Goal: Information Seeking & Learning: Learn about a topic

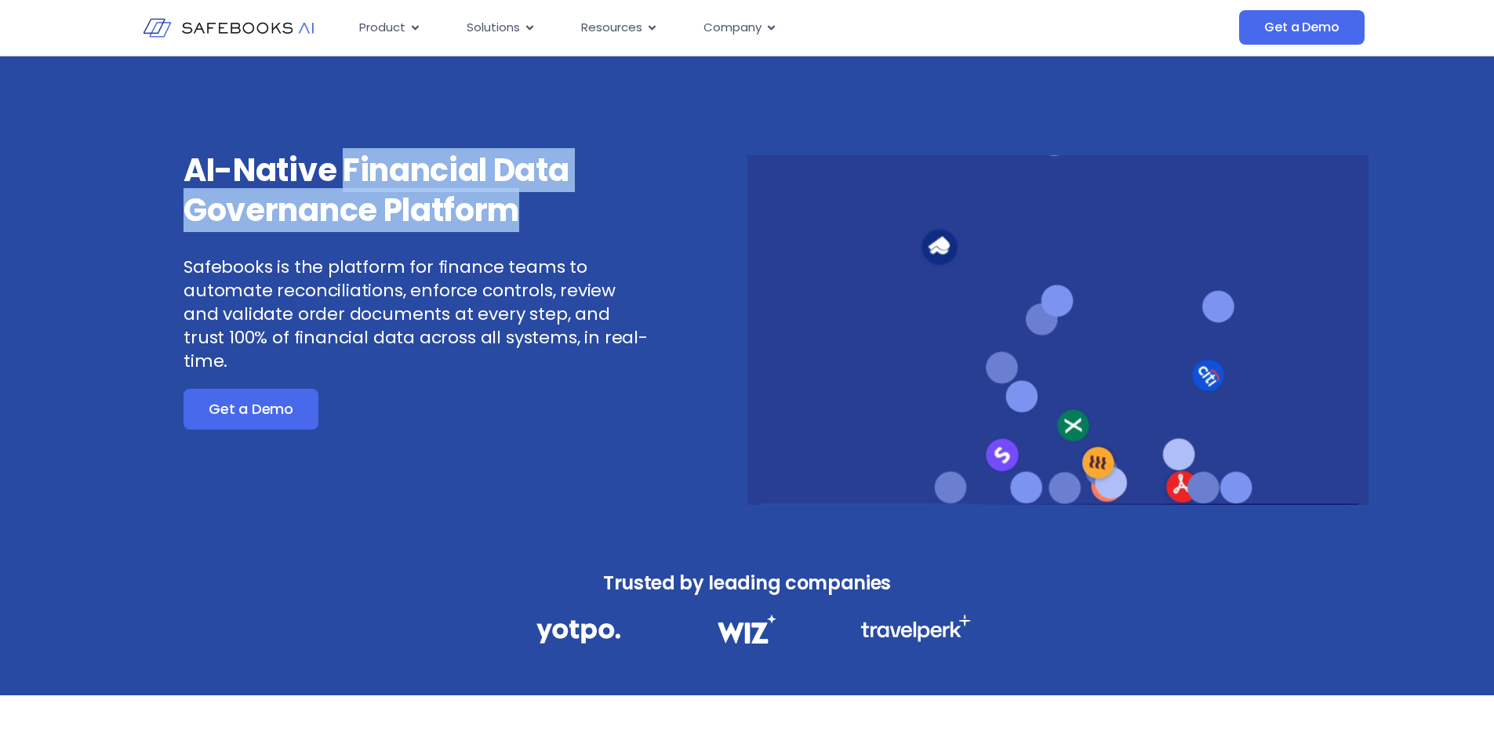
drag, startPoint x: 350, startPoint y: 164, endPoint x: 520, endPoint y: 202, distance: 173.7
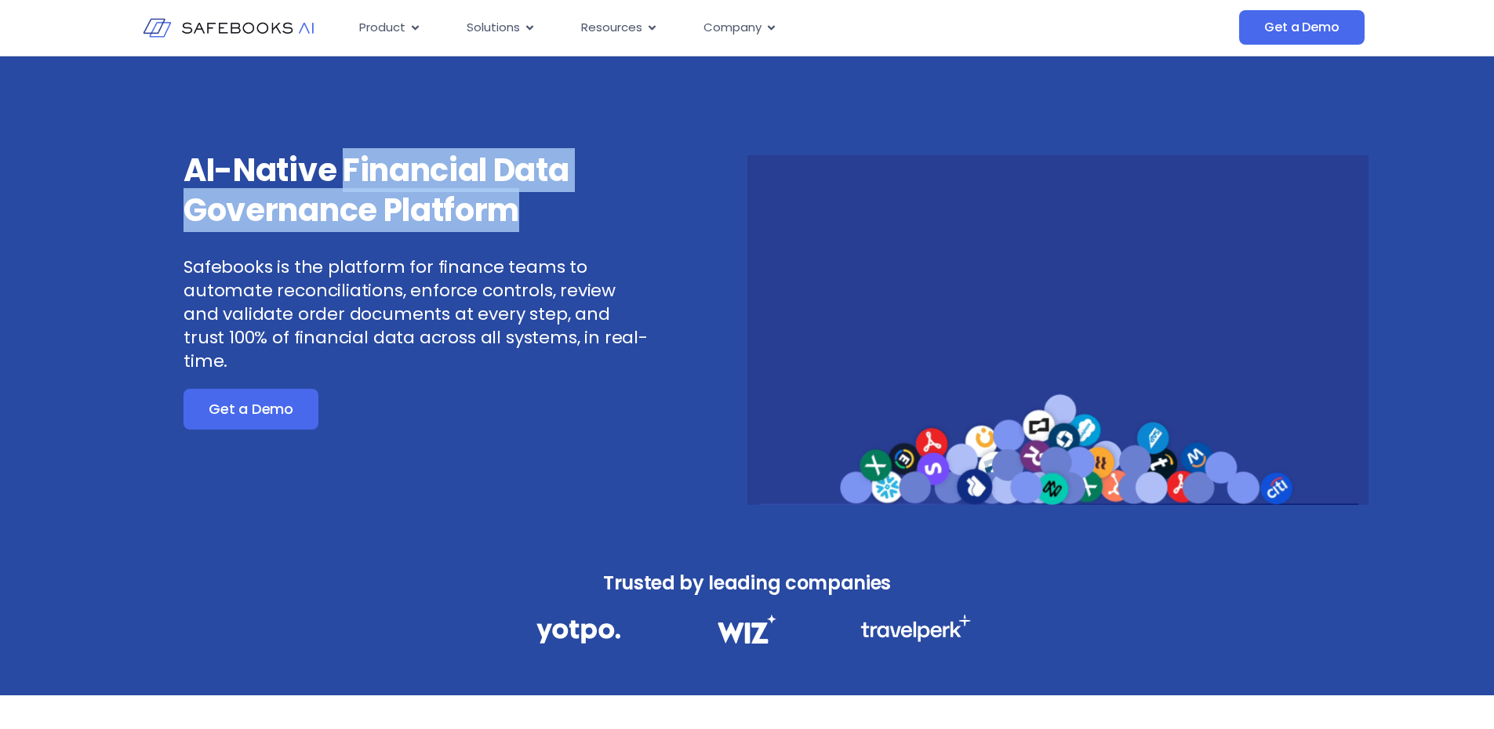
click at [518, 202] on h3 "AI-Native Financial Data Governance Platform" at bounding box center [416, 191] width 466 height 80
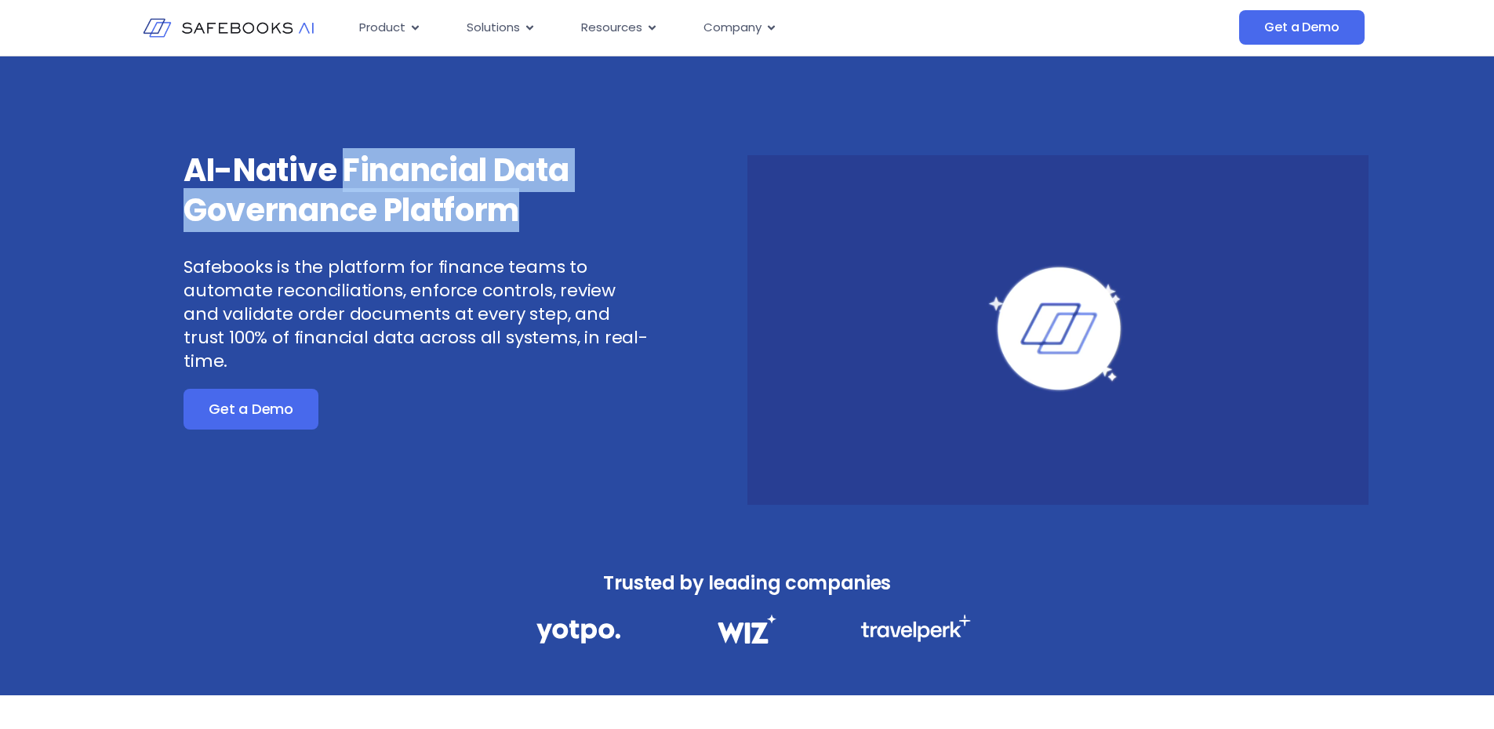
click at [520, 202] on h3 "AI-Native Financial Data Governance Platform" at bounding box center [416, 191] width 466 height 80
drag, startPoint x: 528, startPoint y: 216, endPoint x: 345, endPoint y: 163, distance: 190.9
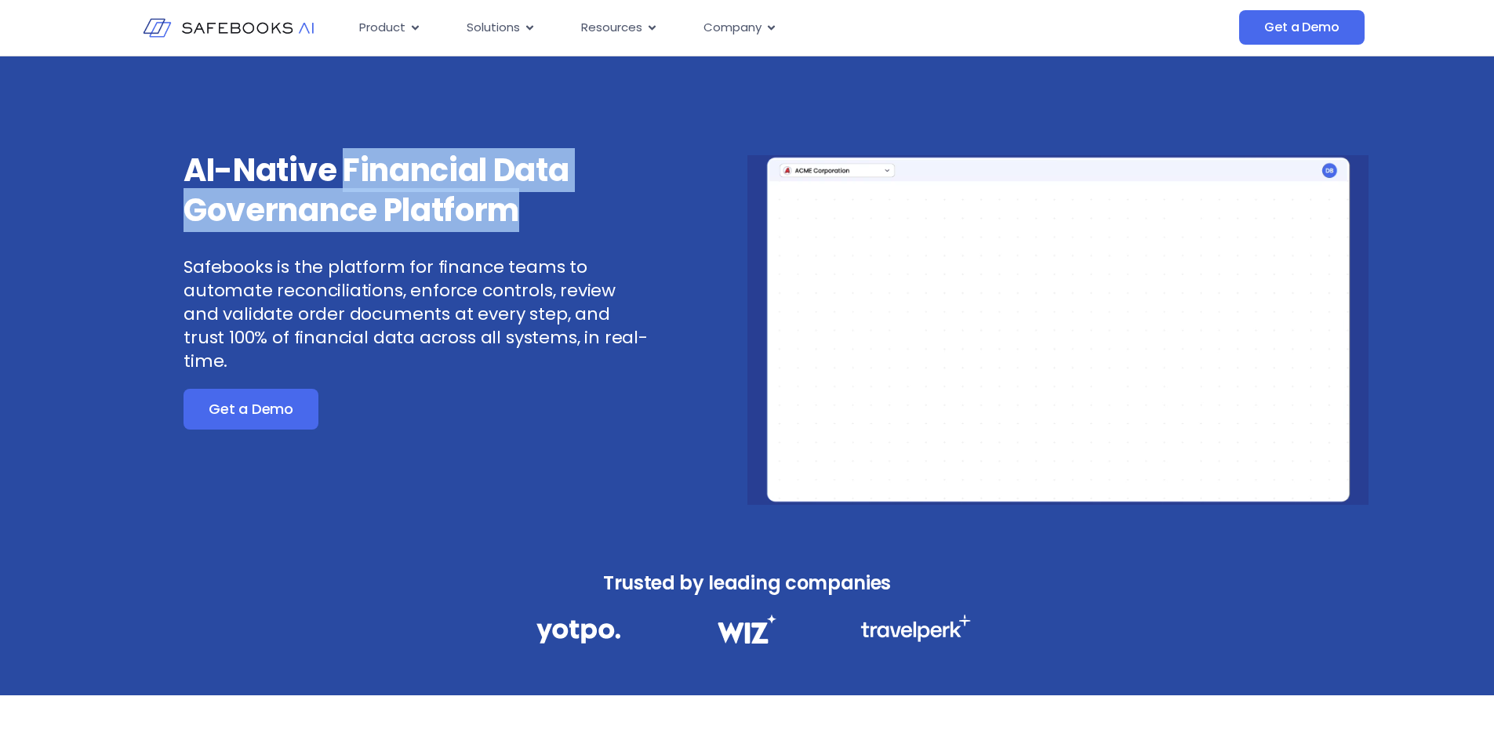
click at [345, 163] on h3 "AI-Native Financial Data Governance Platform" at bounding box center [416, 191] width 466 height 80
copy h3 "Financial Data Governance Platform"
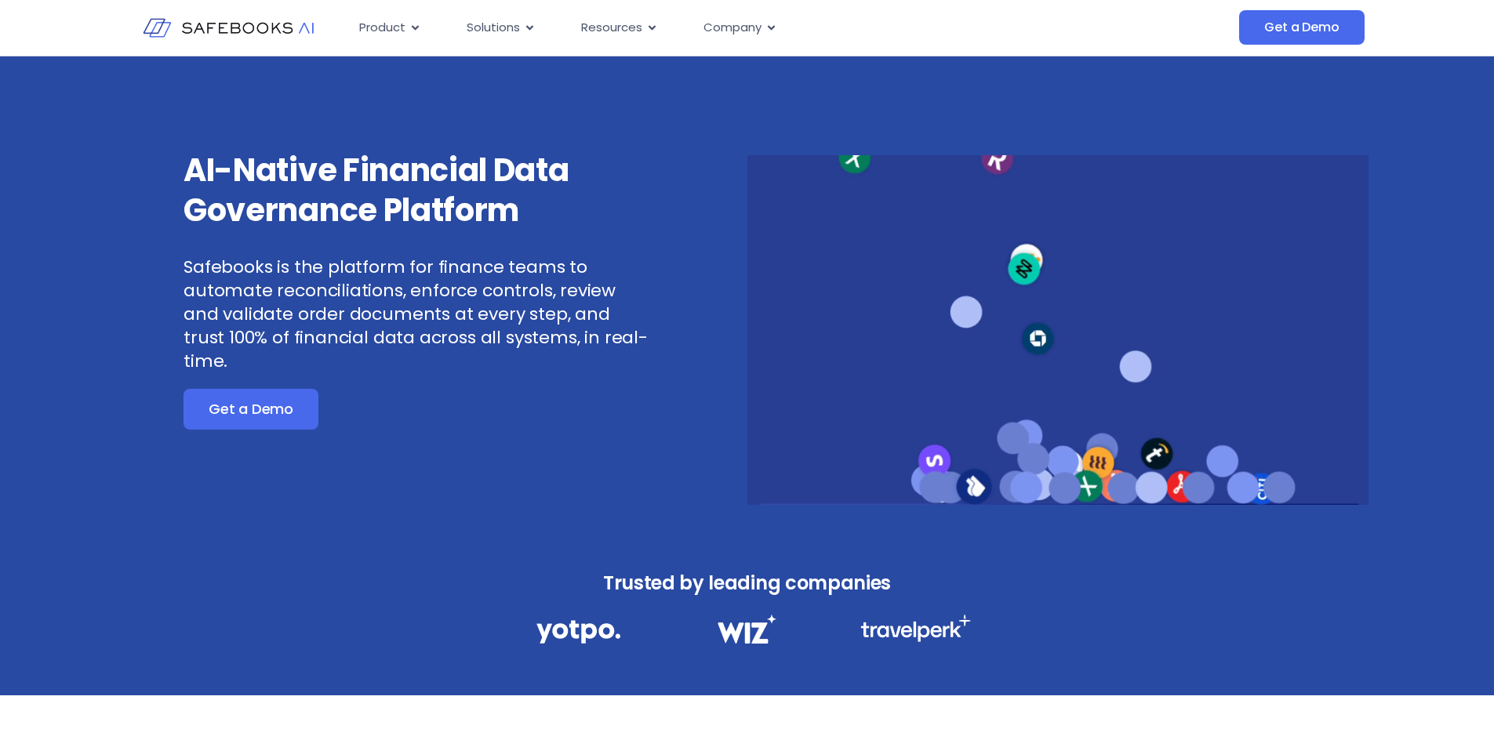
click at [972, 113] on div "AI-Native Financial Data Governance Platform Safebooks is the platform for fina…" at bounding box center [747, 296] width 1494 height 480
